Goal: Transaction & Acquisition: Purchase product/service

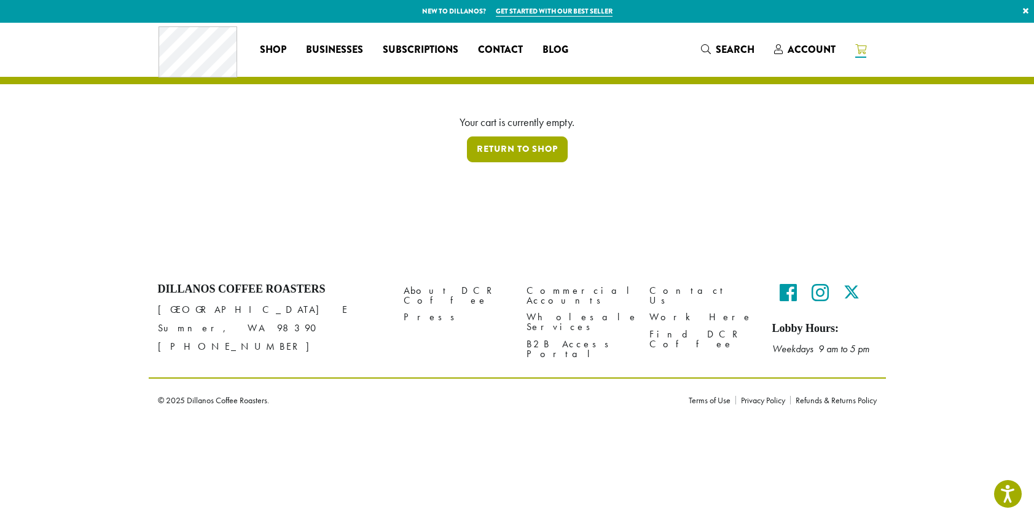
click at [519, 152] on link "Return to shop" at bounding box center [517, 149] width 101 height 26
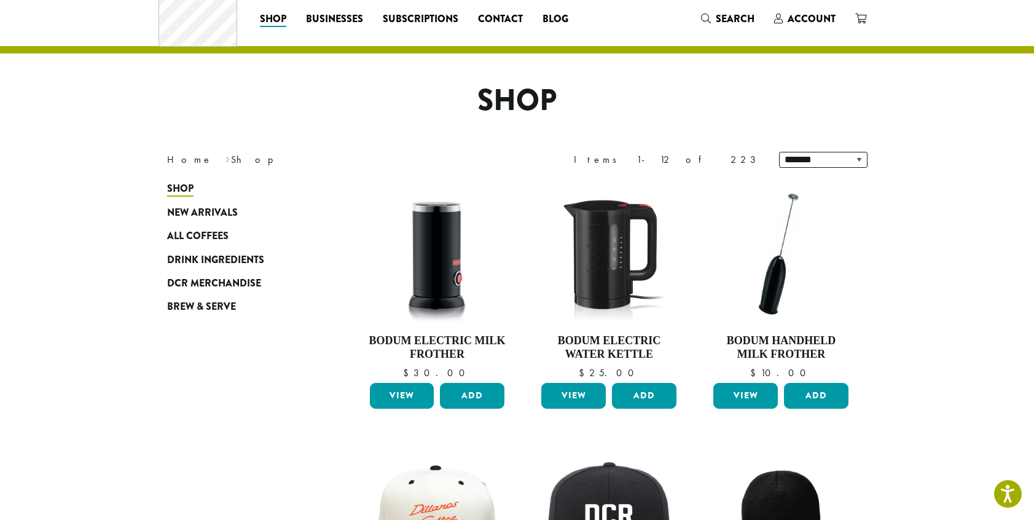
scroll to position [36, 0]
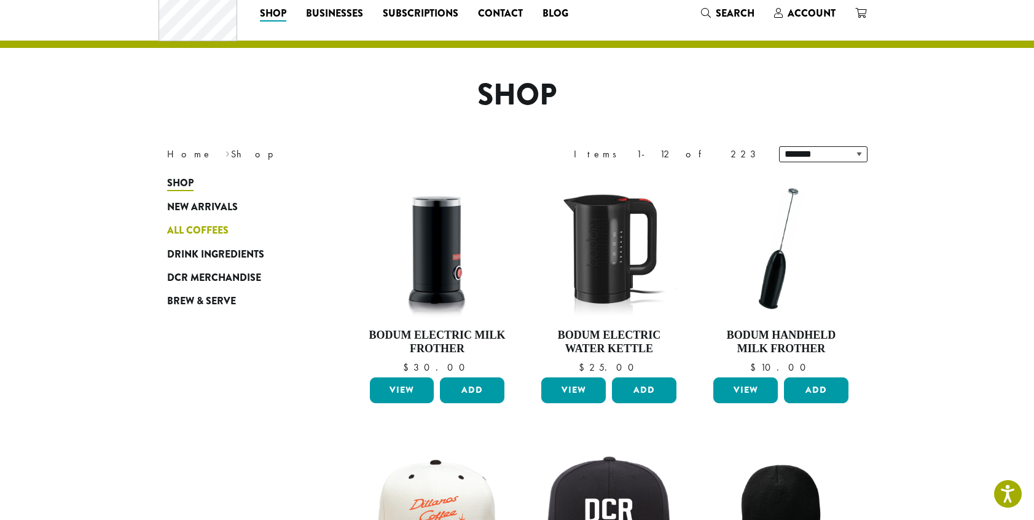
click at [205, 225] on span "All Coffees" at bounding box center [197, 230] width 61 height 15
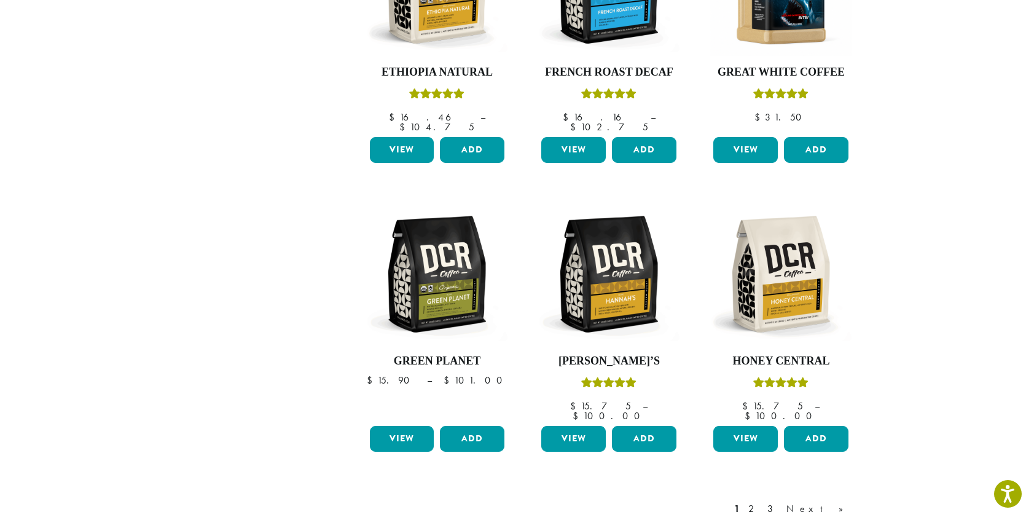
scroll to position [867, 0]
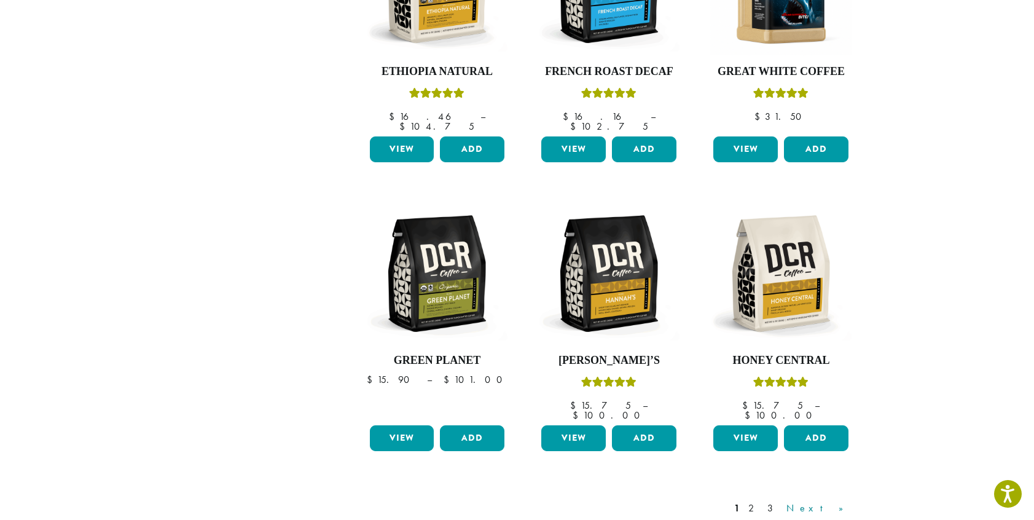
click at [842, 501] on link "Next »" at bounding box center [819, 508] width 71 height 15
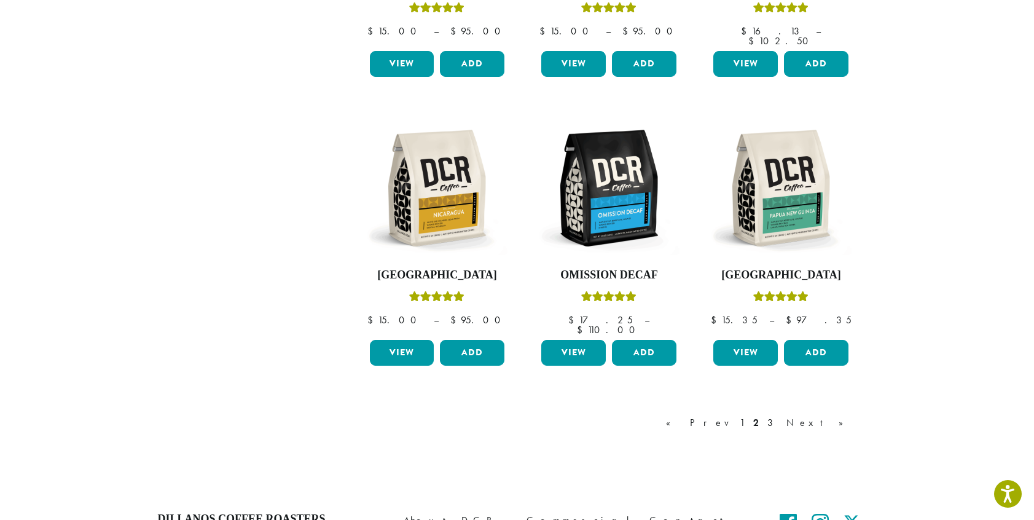
scroll to position [963, 0]
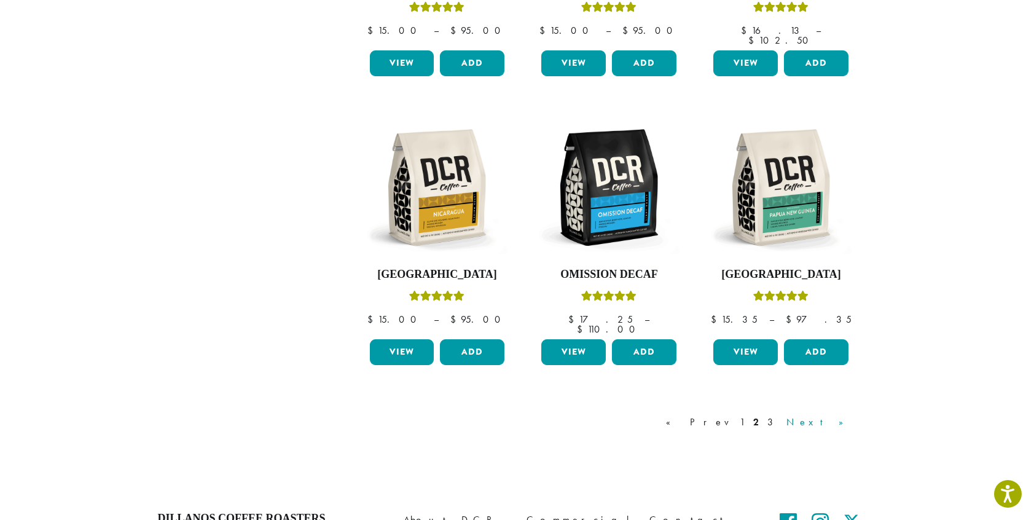
click at [837, 415] on link "Next »" at bounding box center [819, 422] width 71 height 15
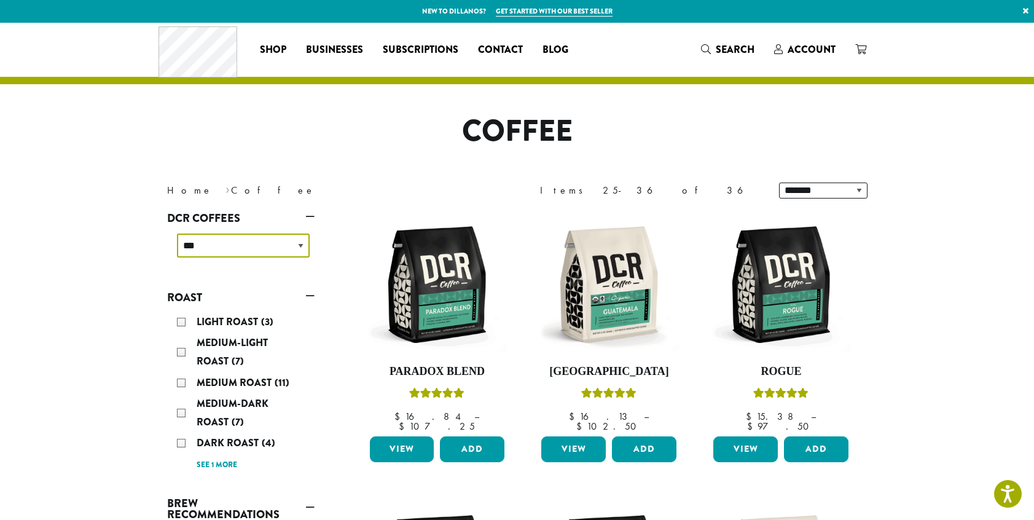
click at [300, 243] on select "**********" at bounding box center [243, 245] width 133 height 24
select select "**********"
click at [177, 233] on select "**********" at bounding box center [243, 245] width 133 height 24
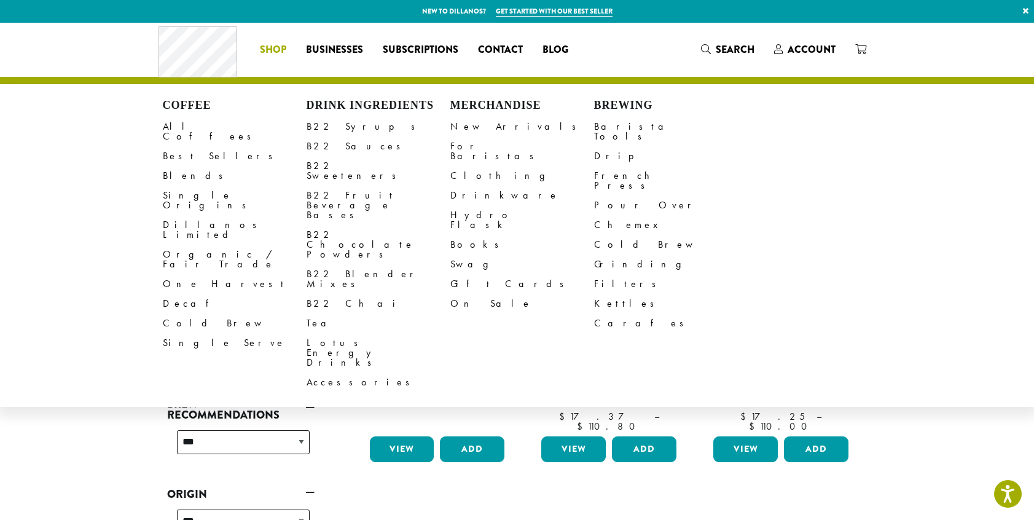
click at [274, 43] on span "Shop" at bounding box center [273, 49] width 26 height 15
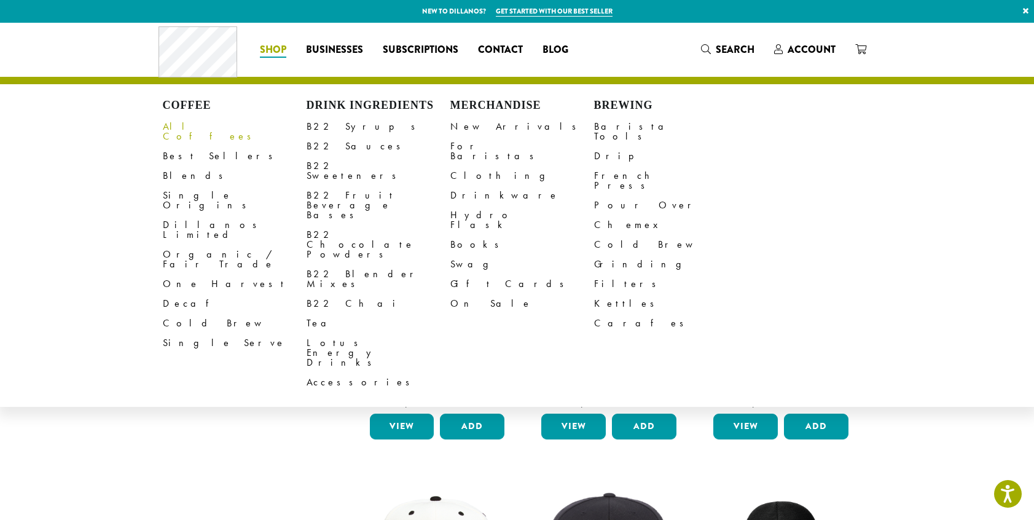
click at [195, 124] on link "All Coffees" at bounding box center [235, 131] width 144 height 29
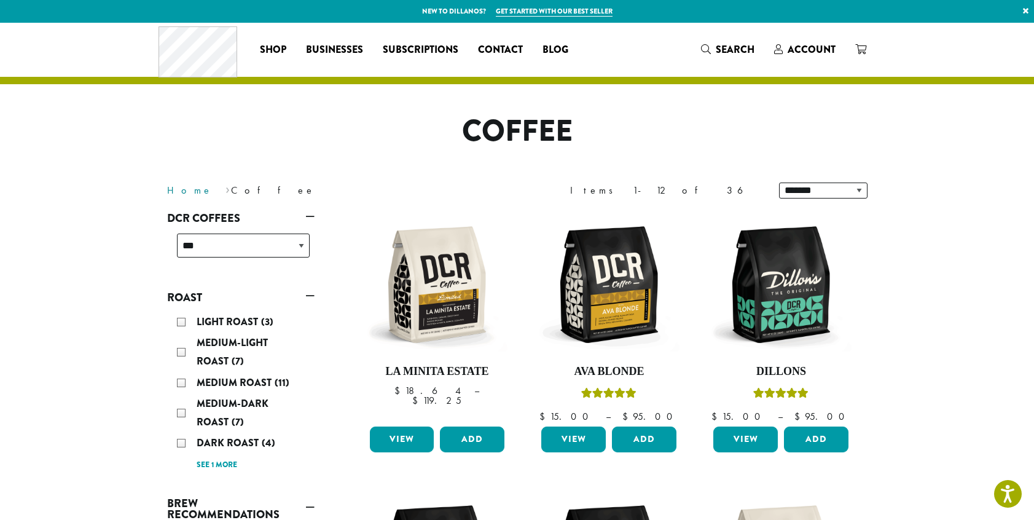
click at [179, 189] on link "Home" at bounding box center [189, 190] width 45 height 13
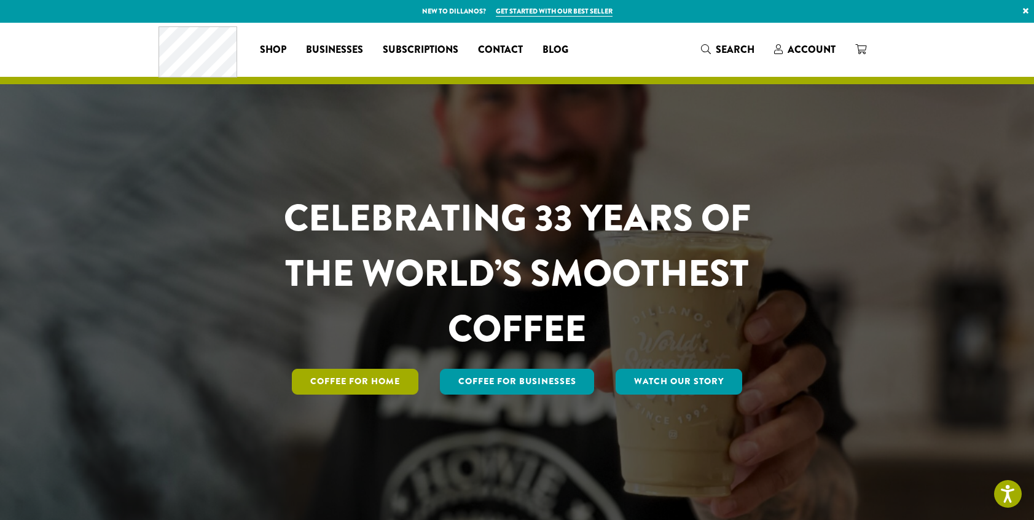
click at [346, 381] on link "Coffee for Home" at bounding box center [355, 382] width 127 height 26
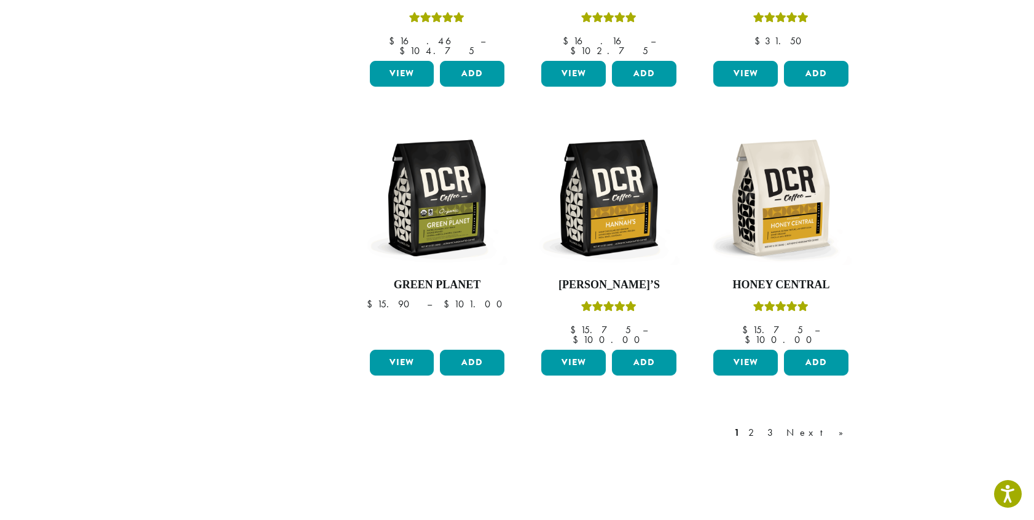
scroll to position [943, 0]
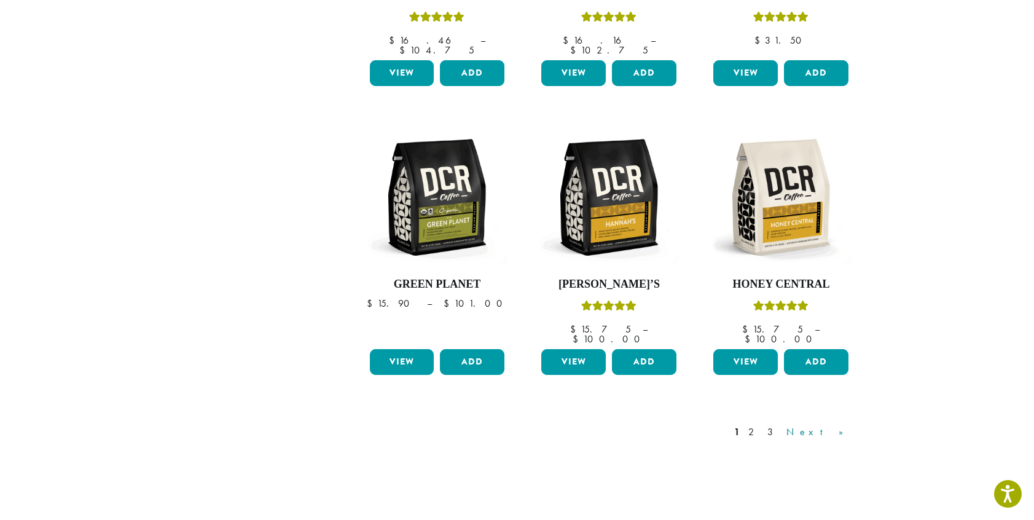
click at [837, 425] on link "Next »" at bounding box center [819, 432] width 71 height 15
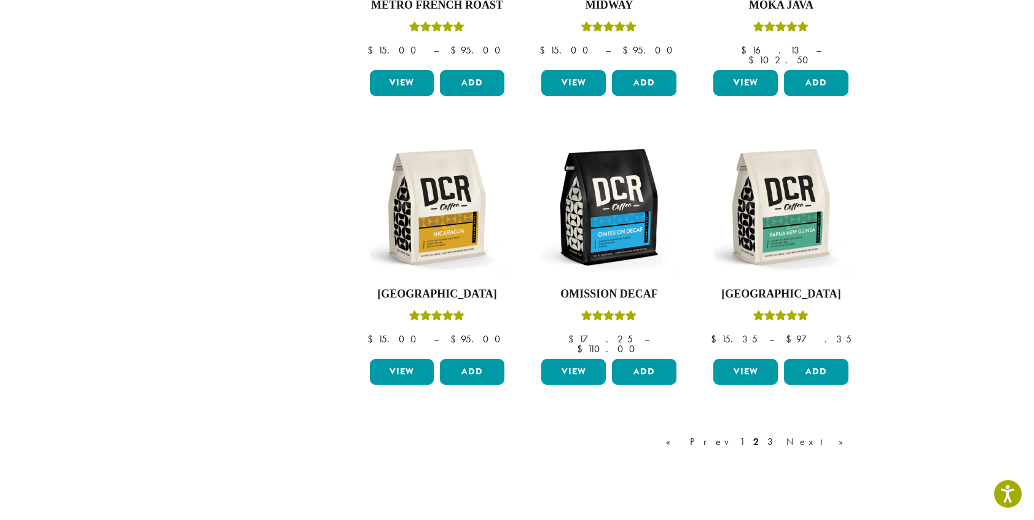
scroll to position [76, 0]
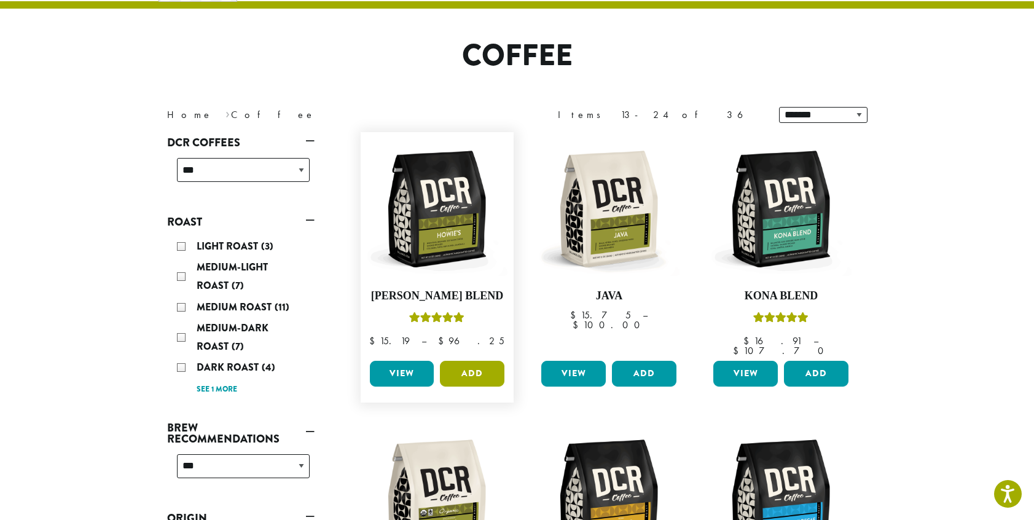
click at [472, 364] on button "Add" at bounding box center [472, 374] width 65 height 26
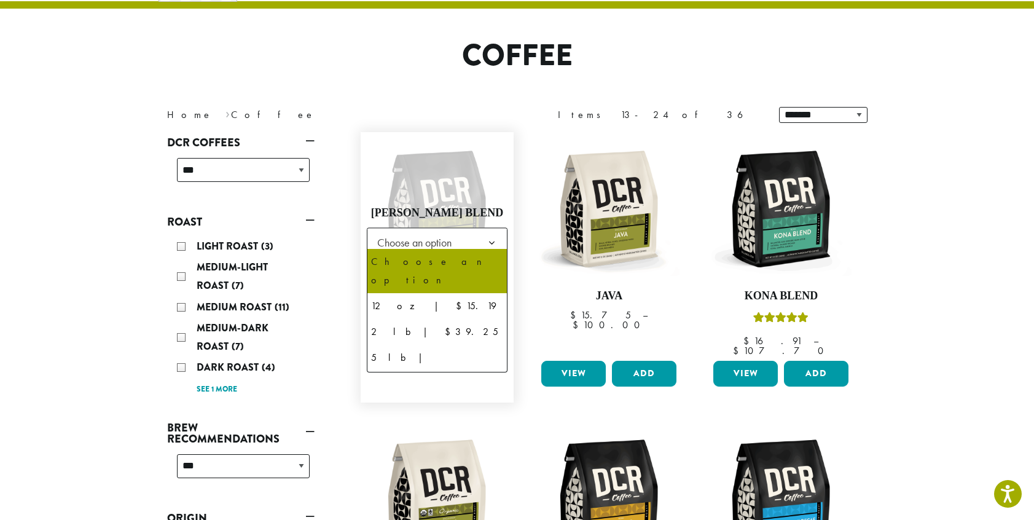
click at [492, 237] on b at bounding box center [492, 243] width 30 height 30
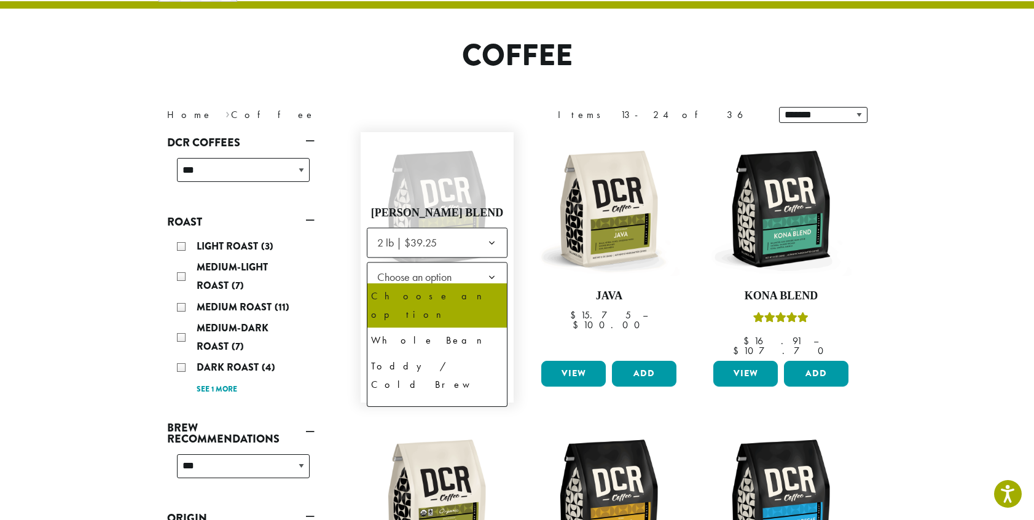
click at [493, 272] on b at bounding box center [492, 277] width 30 height 30
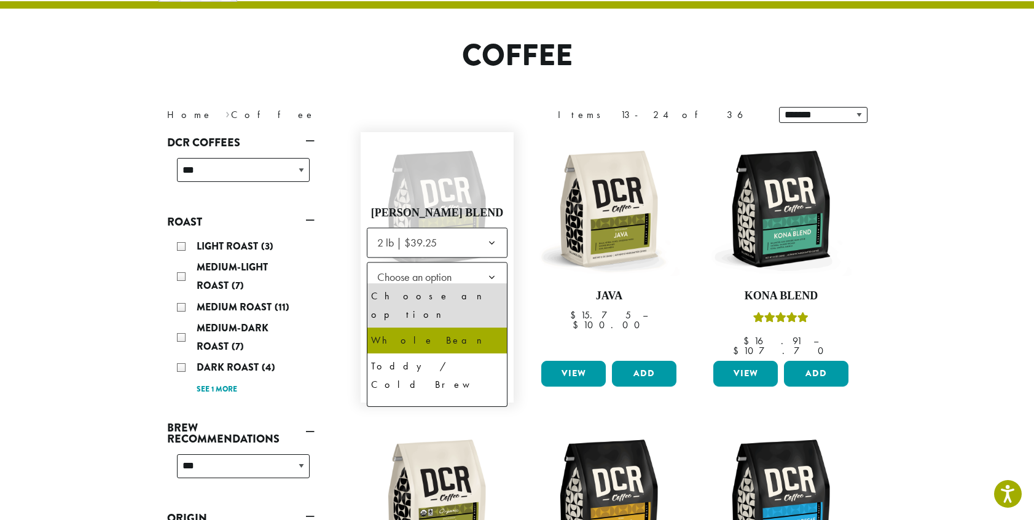
select select "**********"
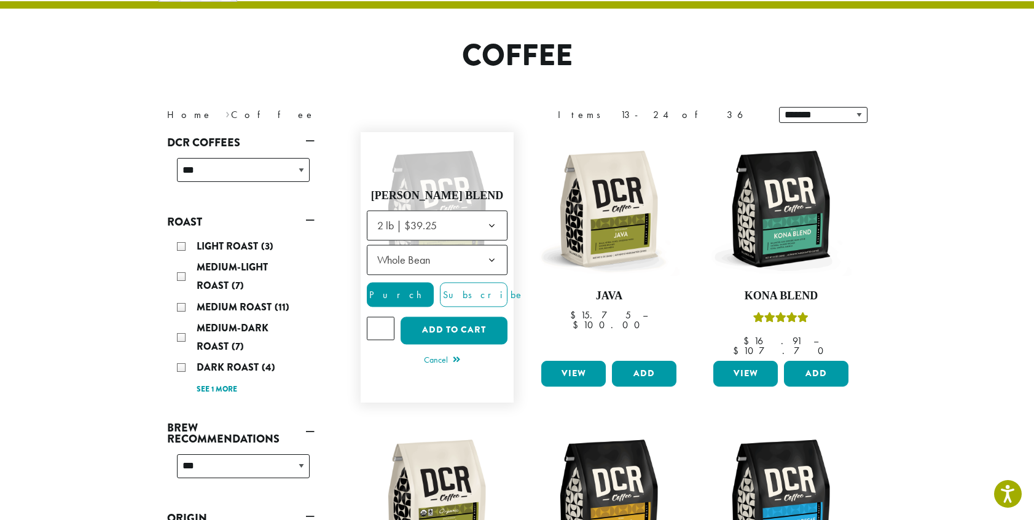
type input "*"
click at [383, 322] on input "*" at bounding box center [381, 327] width 28 height 23
click at [412, 291] on span "Purchase" at bounding box center [419, 294] width 104 height 13
click at [401, 290] on span "Purchase" at bounding box center [419, 294] width 104 height 13
click at [452, 323] on button "Add to cart" at bounding box center [454, 330] width 107 height 28
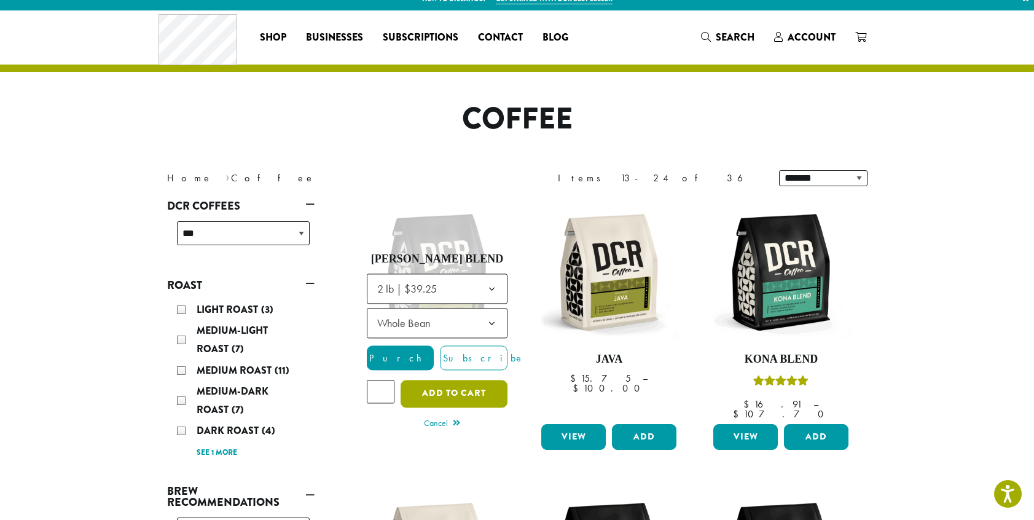
scroll to position [0, 0]
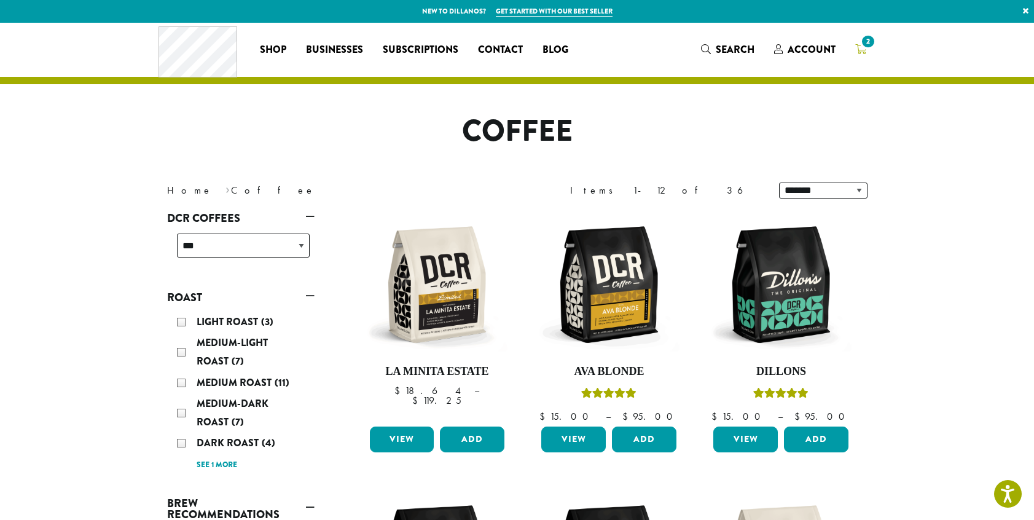
click at [864, 43] on span "2" at bounding box center [868, 41] width 17 height 17
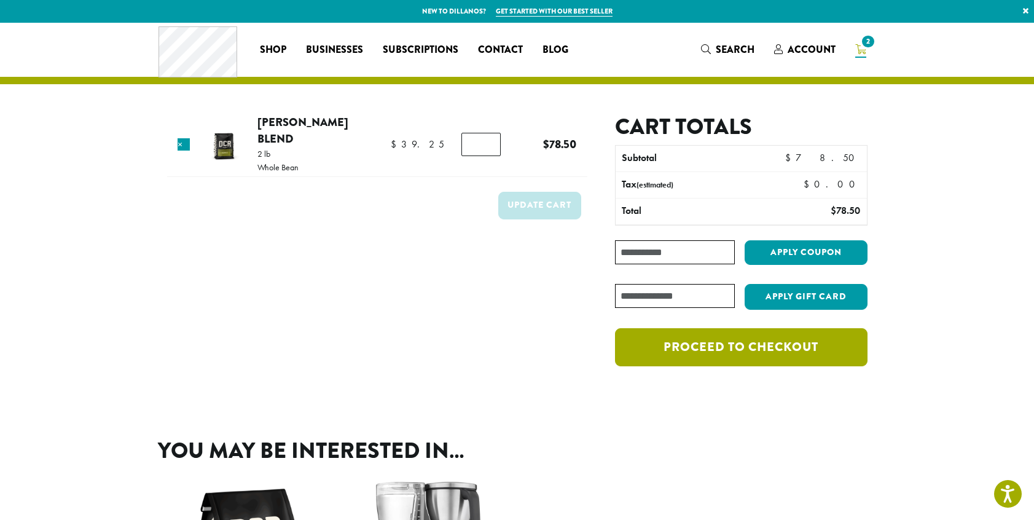
click at [740, 342] on link "Proceed to checkout" at bounding box center [741, 347] width 252 height 38
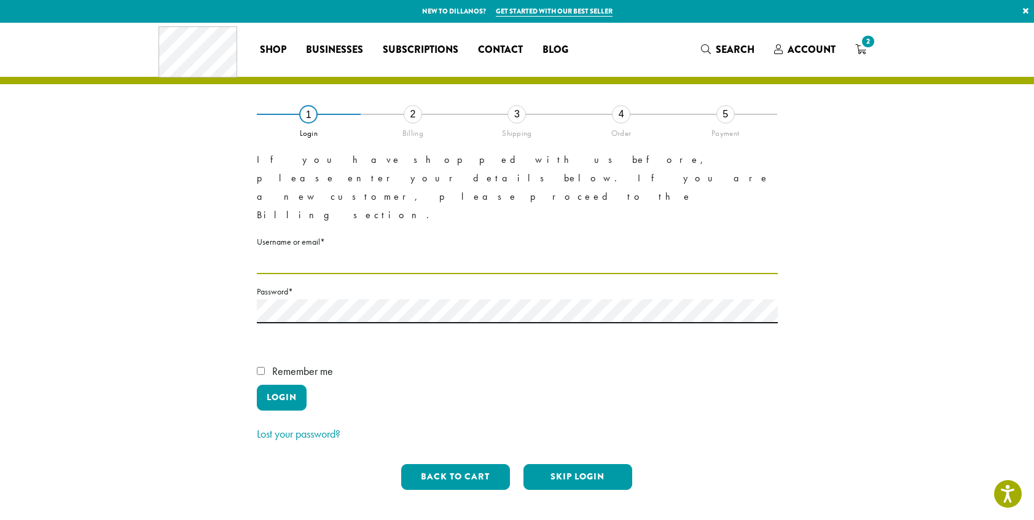
type input "**********"
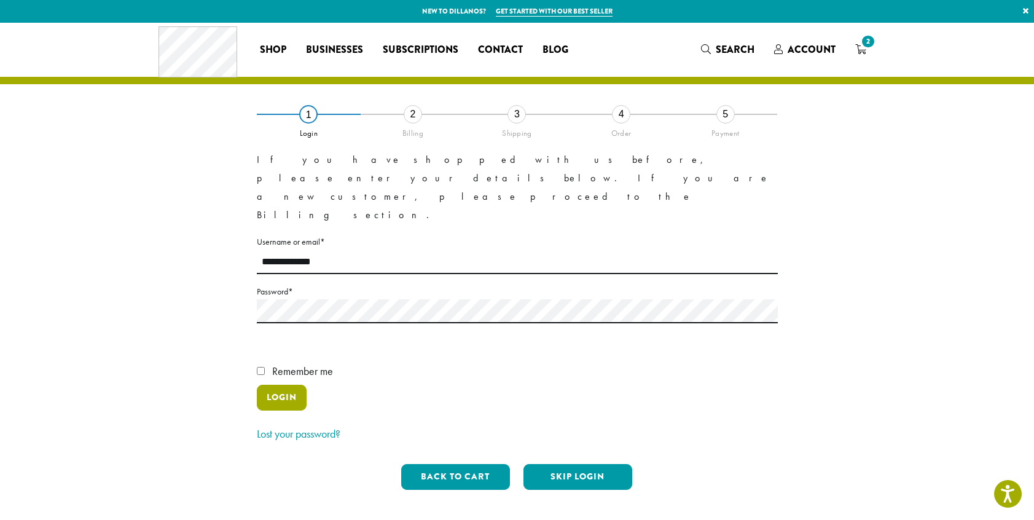
click at [288, 385] on button "Login" at bounding box center [282, 398] width 50 height 26
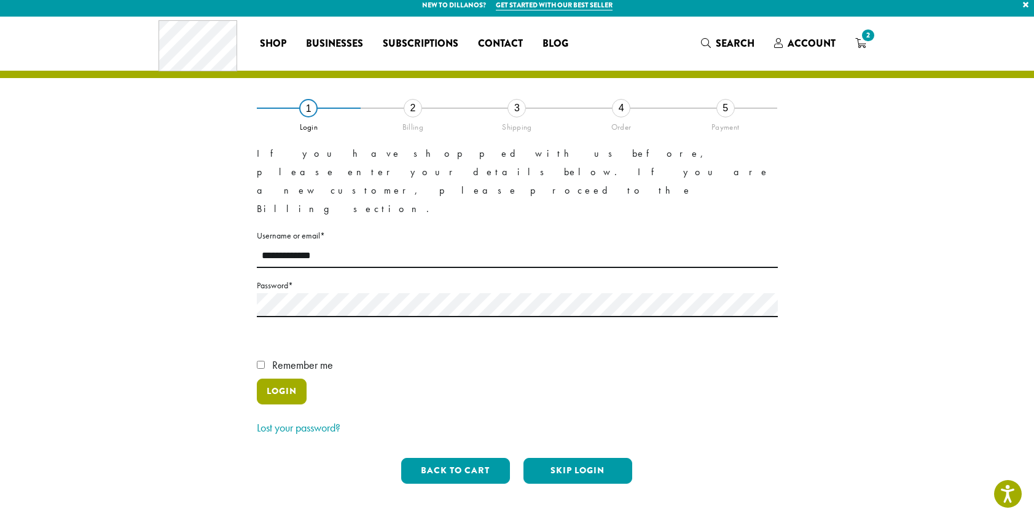
scroll to position [7, 0]
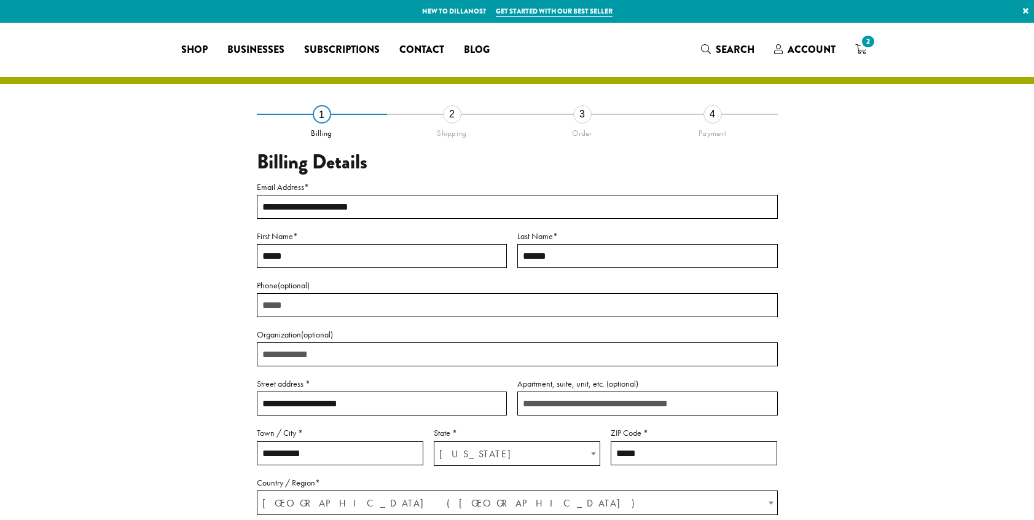
select select "**"
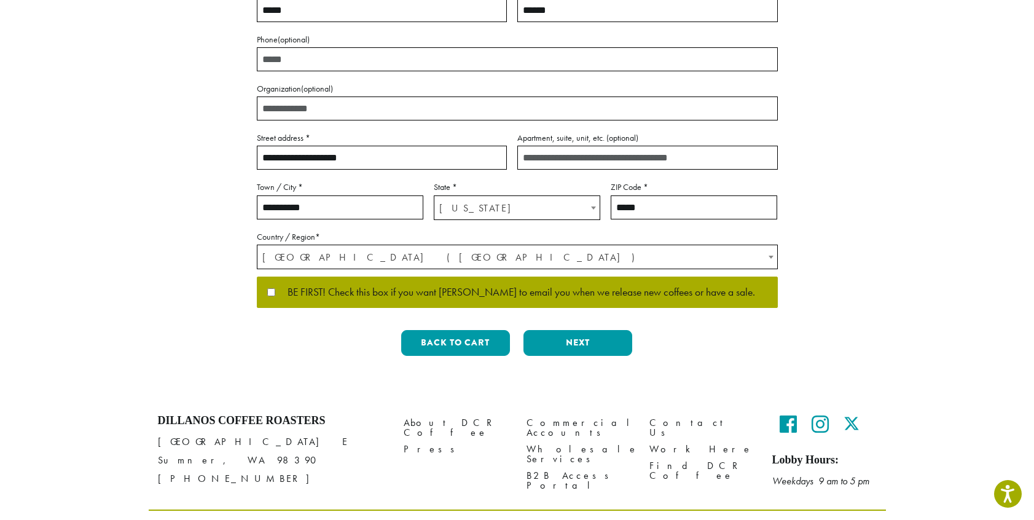
scroll to position [278, 0]
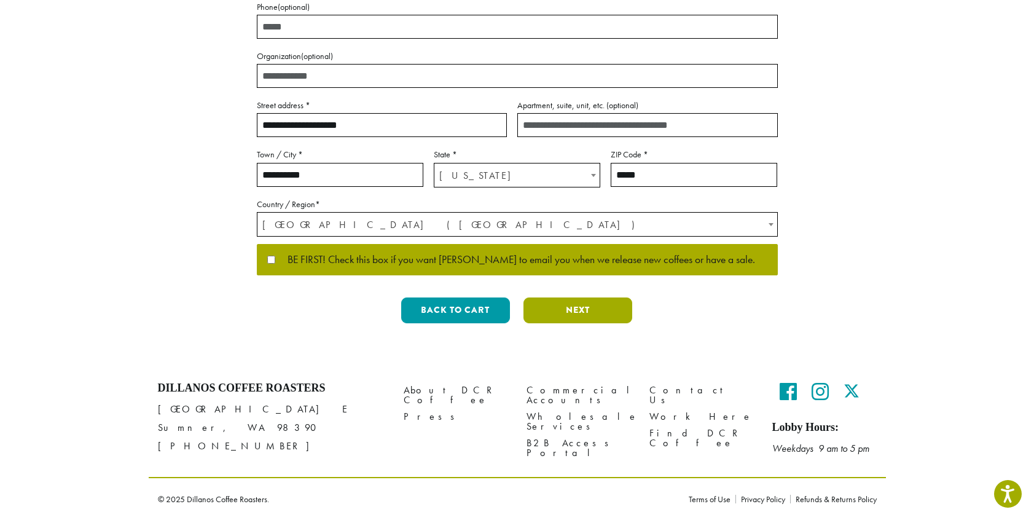
click at [588, 308] on button "Next" at bounding box center [577, 310] width 109 height 26
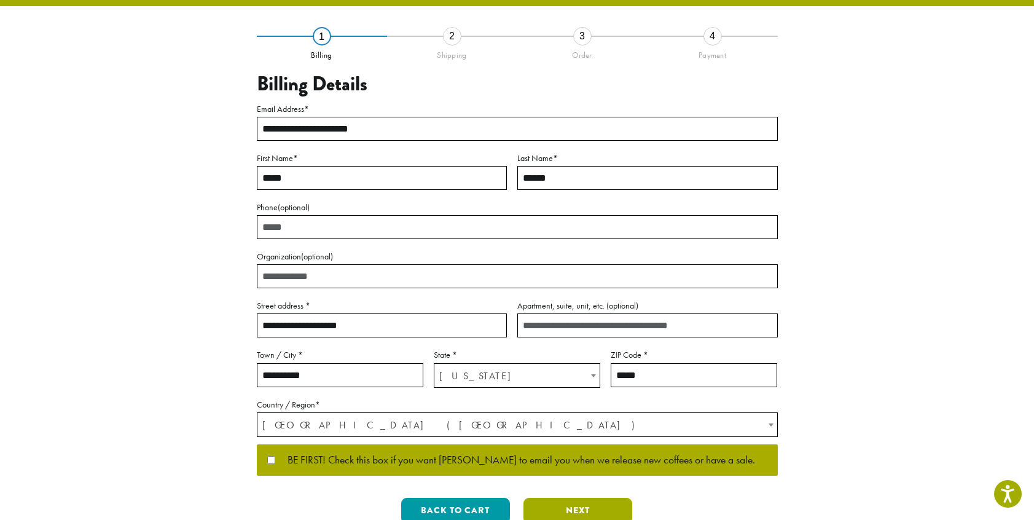
scroll to position [0, 0]
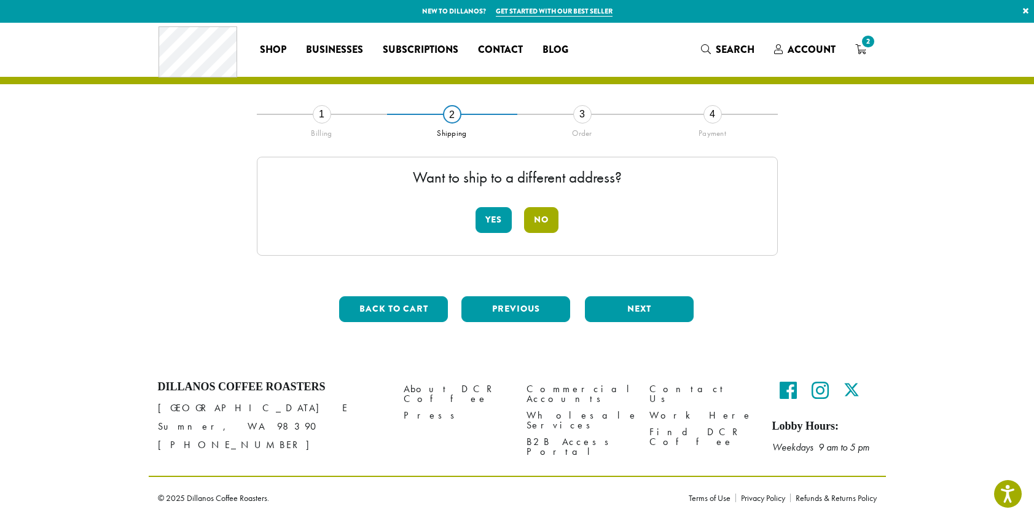
click at [539, 217] on button "No" at bounding box center [541, 220] width 34 height 26
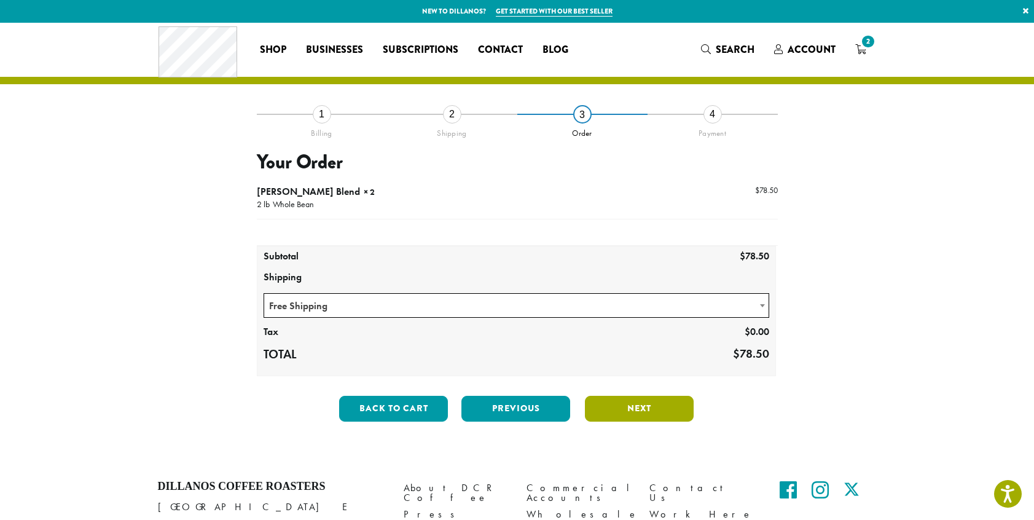
click at [642, 406] on button "Next" at bounding box center [639, 409] width 109 height 26
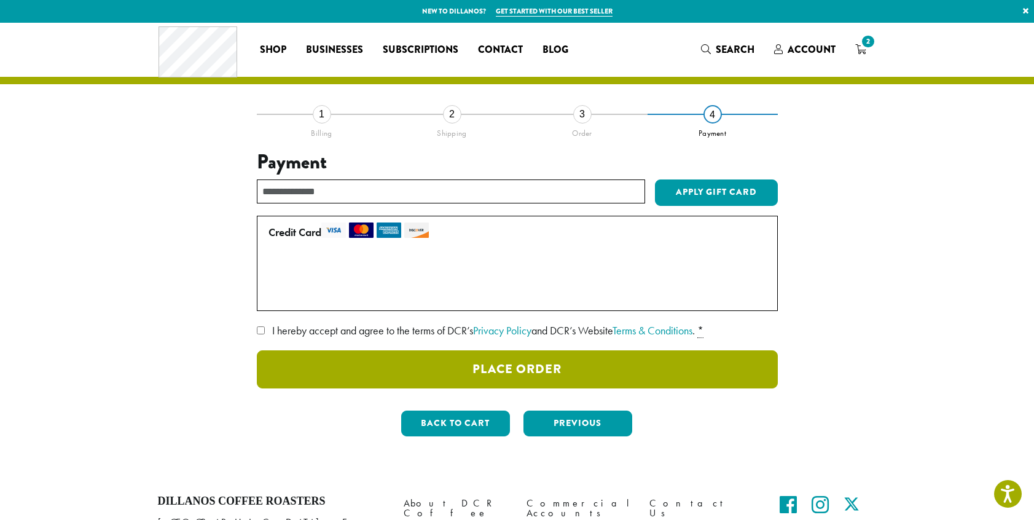
click at [586, 372] on button "Place Order" at bounding box center [517, 369] width 521 height 38
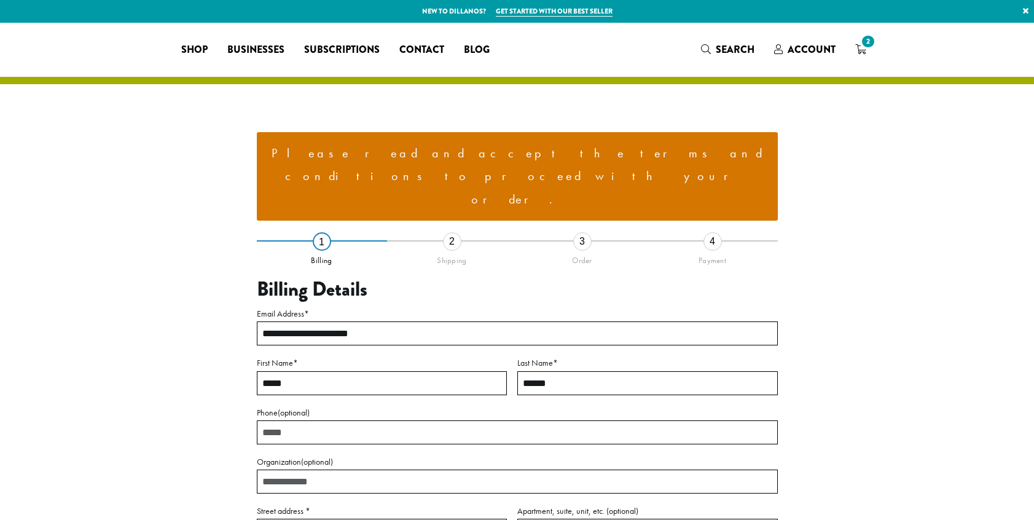
select select "**"
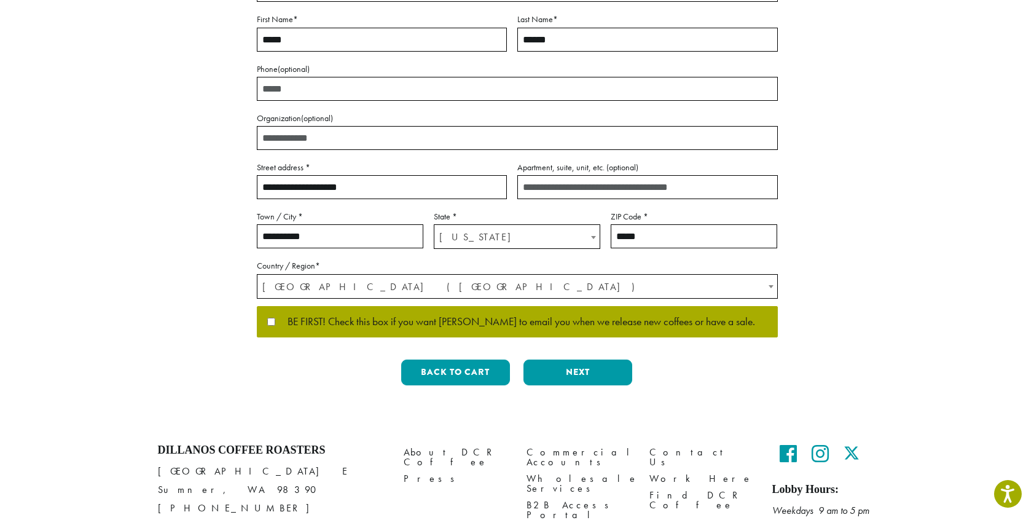
scroll to position [344, 0]
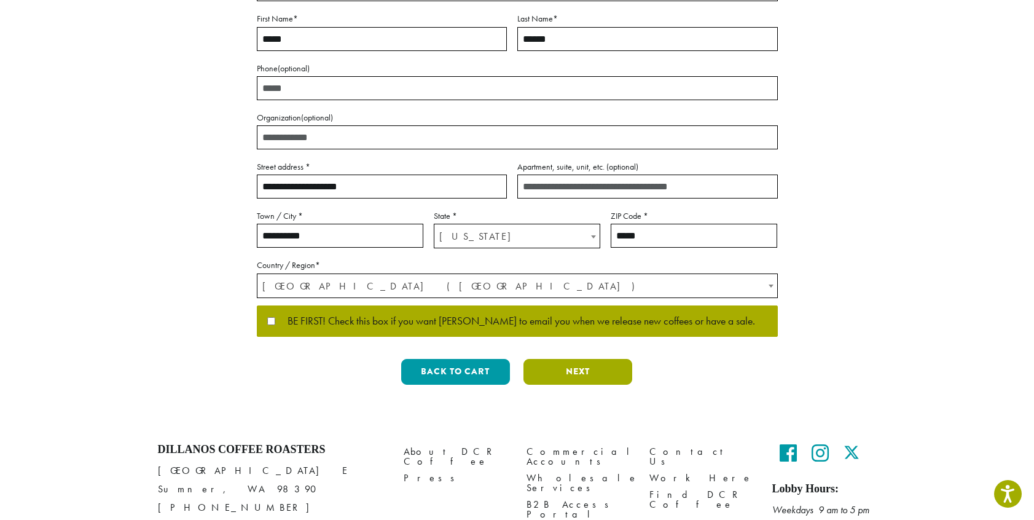
click at [573, 359] on button "Next" at bounding box center [577, 372] width 109 height 26
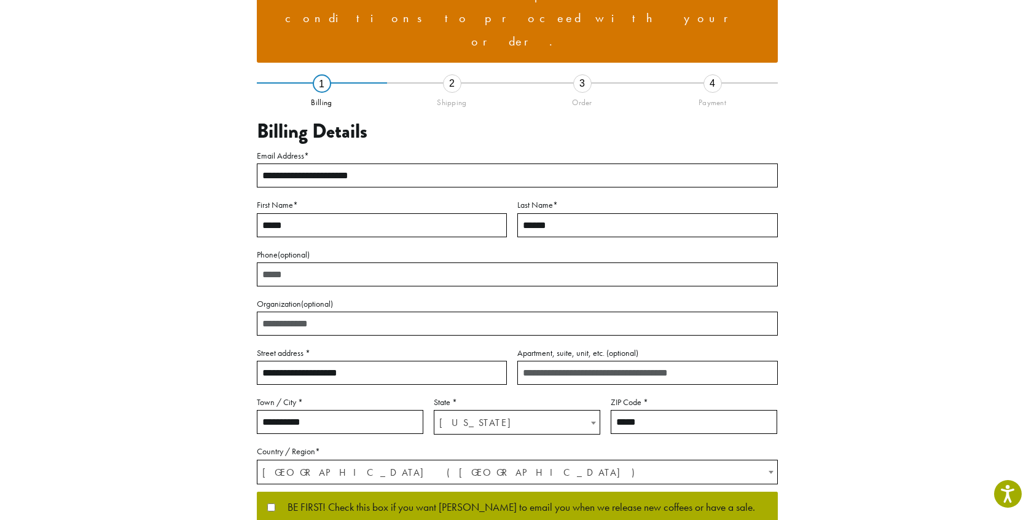
scroll to position [80, 0]
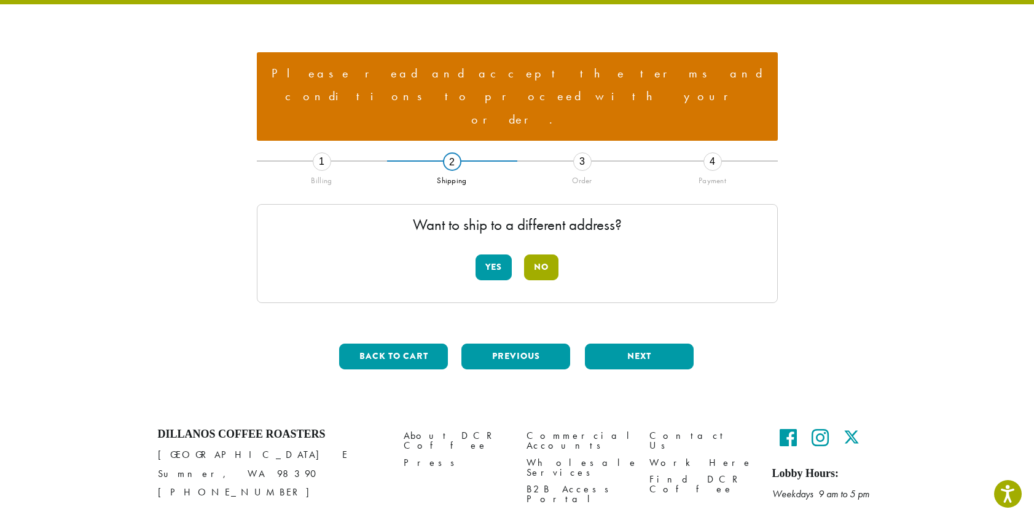
click at [542, 254] on button "No" at bounding box center [541, 267] width 34 height 26
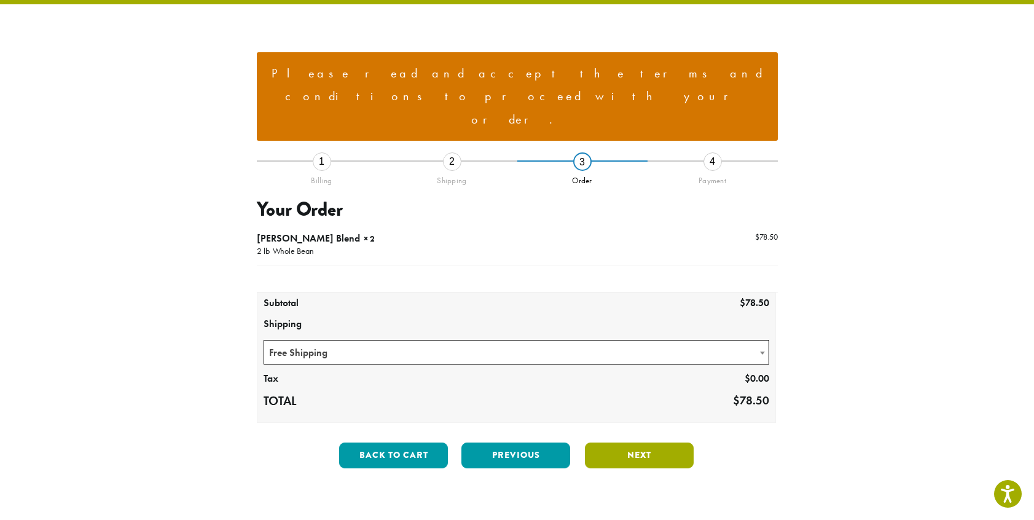
click at [643, 442] on button "Next" at bounding box center [639, 455] width 109 height 26
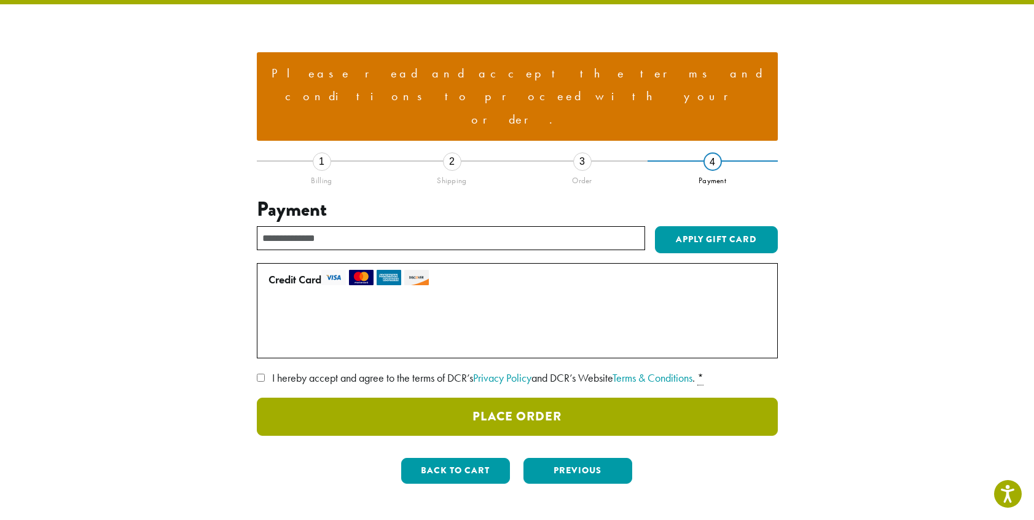
click at [519, 398] on button "Place Order" at bounding box center [517, 417] width 521 height 38
